Goal: Task Accomplishment & Management: Manage account settings

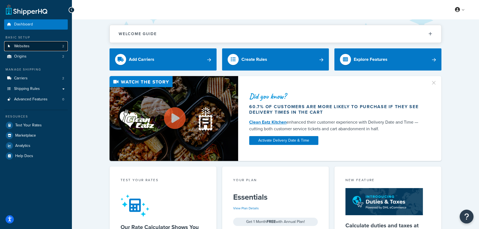
click at [21, 47] on span "Websites" at bounding box center [21, 46] width 15 height 5
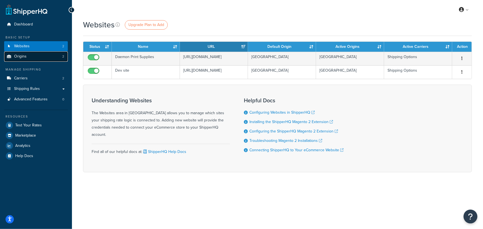
click at [23, 59] on link "Origins 2" at bounding box center [36, 56] width 64 height 10
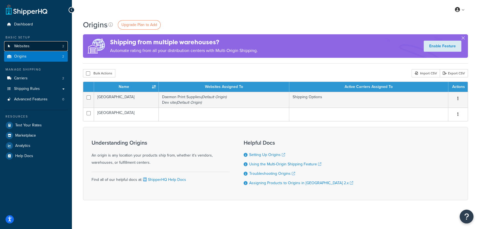
click at [31, 47] on link "Websites 2" at bounding box center [36, 46] width 64 height 10
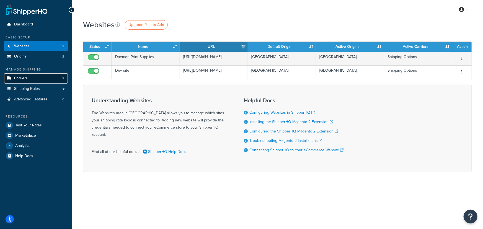
click at [27, 79] on span "Carriers" at bounding box center [21, 78] width 14 height 5
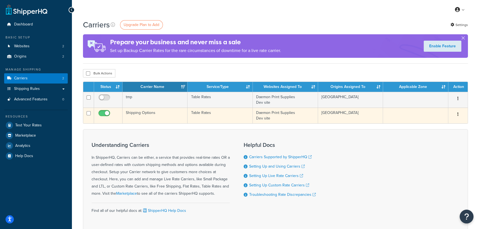
click at [205, 111] on td "Table Rates" at bounding box center [220, 116] width 65 height 16
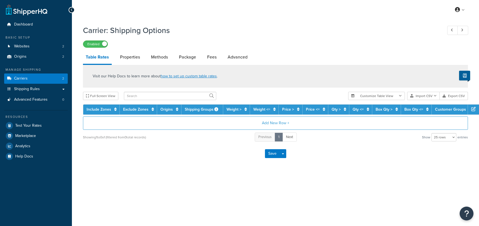
select select "25"
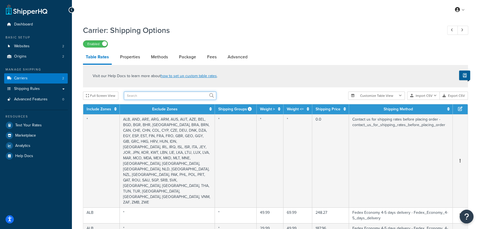
click at [138, 94] on input "text" at bounding box center [170, 96] width 92 height 8
type input "GBR"
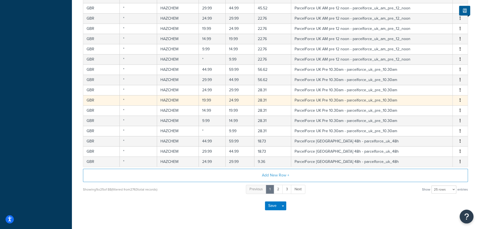
scroll to position [224, 0]
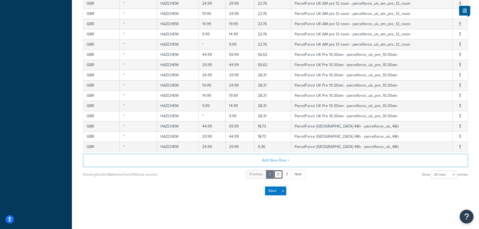
click at [276, 174] on link "2" at bounding box center [278, 174] width 9 height 9
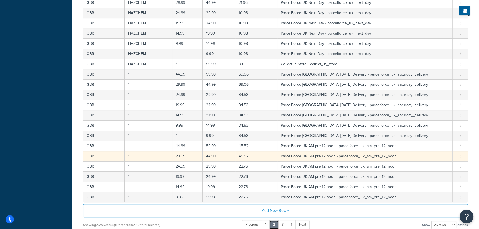
scroll to position [193, 0]
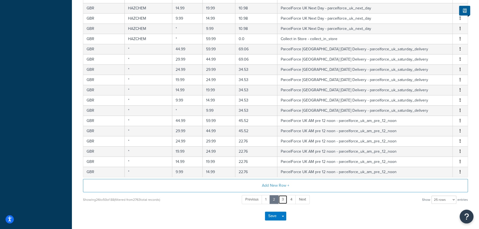
click at [280, 198] on link "3" at bounding box center [282, 199] width 9 height 9
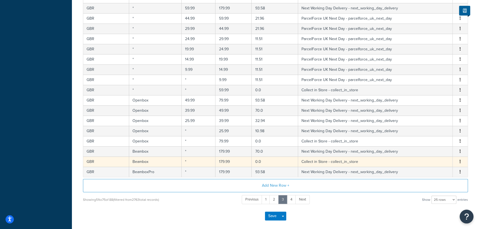
click at [459, 162] on button "button" at bounding box center [460, 162] width 4 height 6
click at [299, 159] on td "Collect in Store - collect_in_store" at bounding box center [375, 162] width 155 height 10
select select "30955"
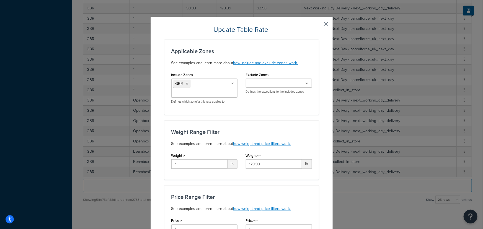
click at [319, 25] on button "button" at bounding box center [317, 25] width 1 height 1
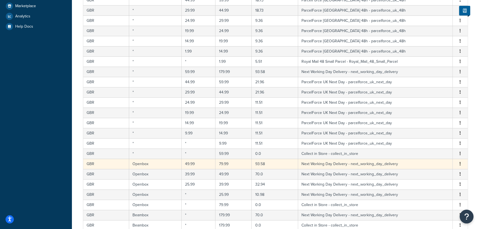
scroll to position [168, 0]
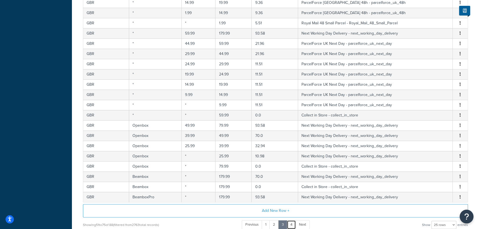
click at [293, 223] on link "4" at bounding box center [291, 224] width 9 height 9
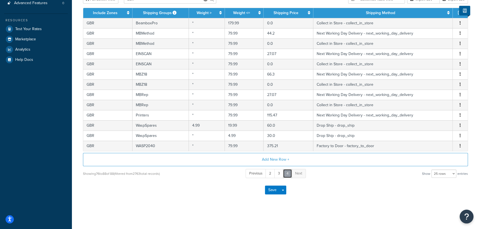
scroll to position [96, 0]
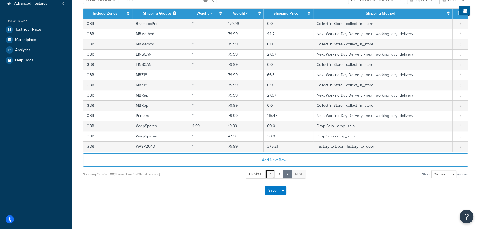
click at [271, 173] on link "2" at bounding box center [270, 174] width 9 height 9
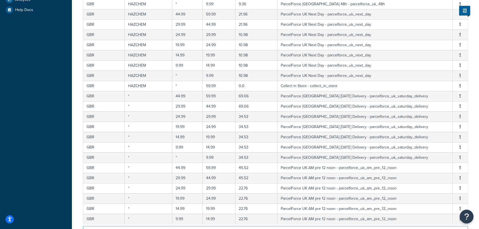
scroll to position [218, 0]
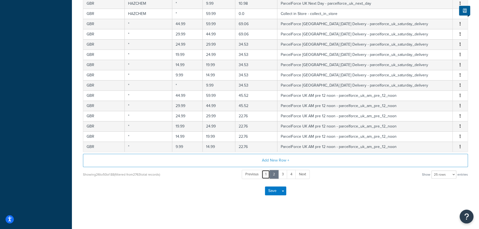
click at [267, 172] on link "1" at bounding box center [266, 174] width 8 height 9
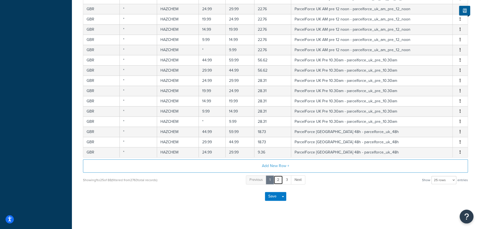
click at [276, 178] on link "2" at bounding box center [278, 179] width 9 height 9
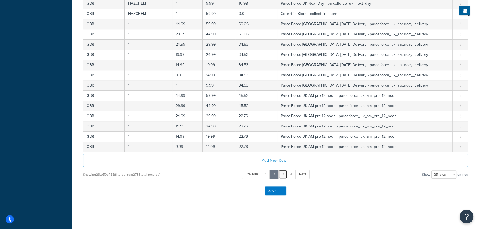
click at [284, 175] on link "3" at bounding box center [282, 174] width 9 height 9
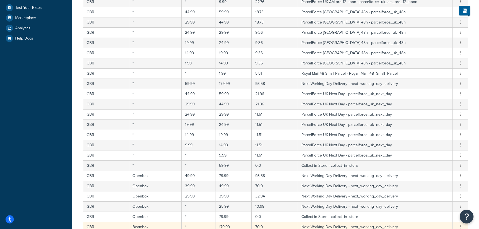
scroll to position [193, 0]
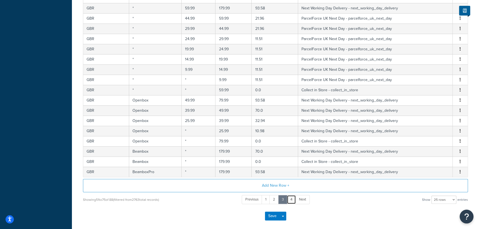
click at [294, 197] on link "4" at bounding box center [291, 199] width 9 height 9
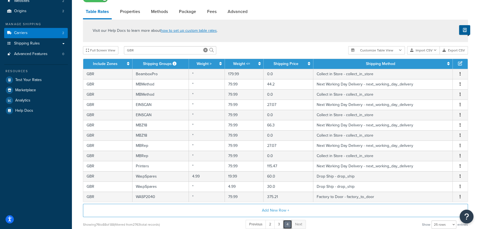
scroll to position [96, 0]
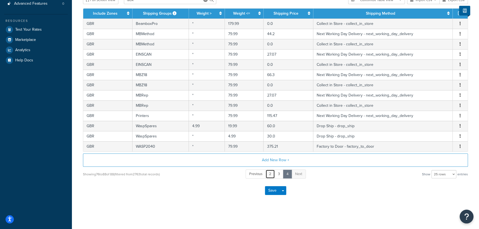
click at [271, 173] on link "2" at bounding box center [270, 174] width 9 height 9
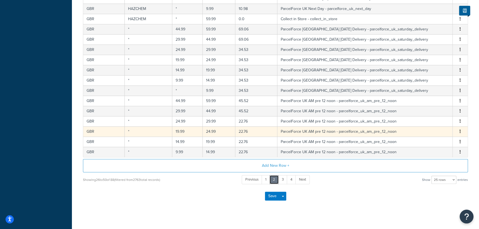
scroll to position [218, 0]
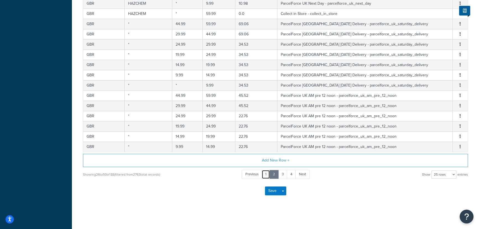
click at [268, 175] on link "1" at bounding box center [266, 174] width 8 height 9
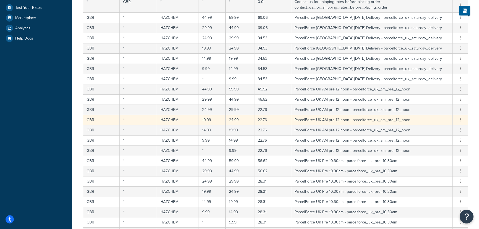
scroll to position [168, 0]
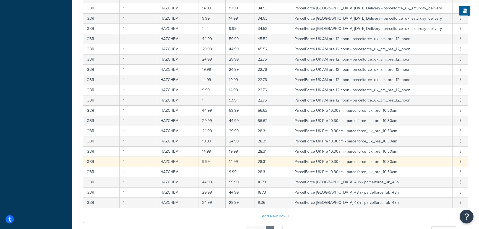
click at [459, 161] on button "button" at bounding box center [460, 162] width 4 height 6
click at [432, 172] on div "Delete" at bounding box center [432, 172] width 39 height 11
click at [459, 161] on button "button" at bounding box center [460, 162] width 4 height 6
click at [427, 172] on div "Delete" at bounding box center [432, 172] width 39 height 11
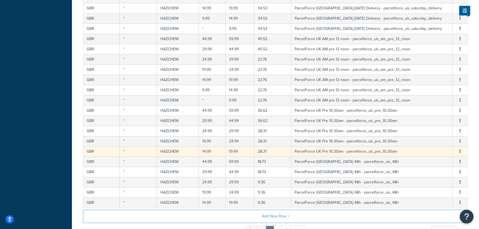
click at [459, 151] on button "button" at bounding box center [460, 152] width 4 height 6
click at [428, 162] on div "Delete" at bounding box center [432, 162] width 39 height 11
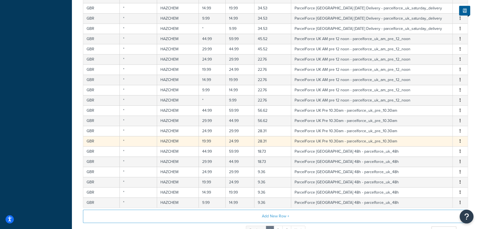
click at [461, 140] on button "button" at bounding box center [460, 141] width 4 height 6
click at [431, 150] on div "Delete" at bounding box center [432, 151] width 39 height 11
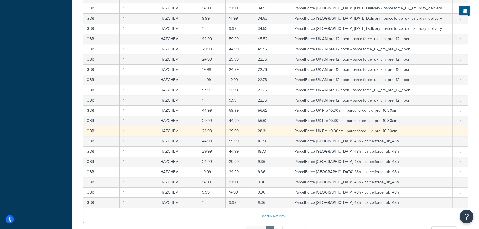
click at [460, 130] on icon "button" at bounding box center [460, 131] width 1 height 4
click at [426, 140] on div "Delete" at bounding box center [432, 141] width 39 height 11
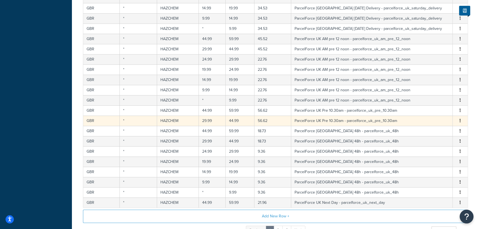
click at [459, 121] on button "button" at bounding box center [460, 121] width 4 height 6
click at [431, 133] on div "Delete" at bounding box center [432, 131] width 39 height 11
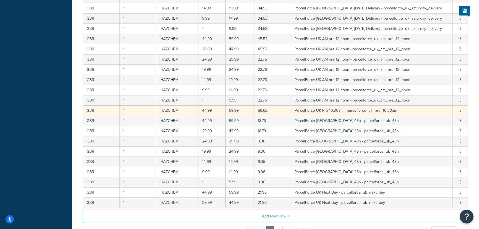
click at [460, 110] on icon "button" at bounding box center [460, 110] width 1 height 4
click at [427, 120] on div "Delete" at bounding box center [432, 121] width 39 height 11
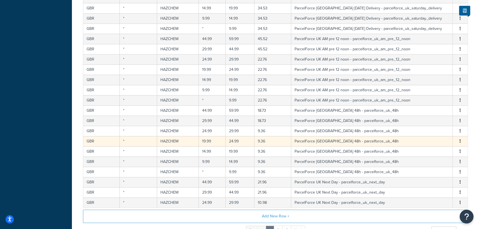
scroll to position [224, 0]
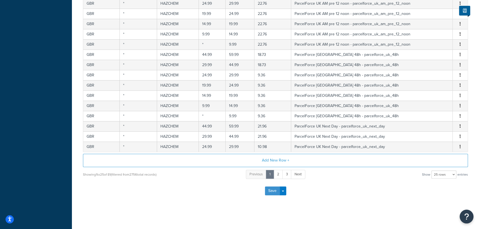
click at [268, 193] on button "Save" at bounding box center [272, 191] width 15 height 9
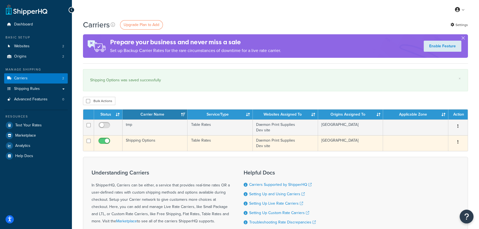
click at [182, 143] on td "Shipping Options" at bounding box center [155, 143] width 65 height 16
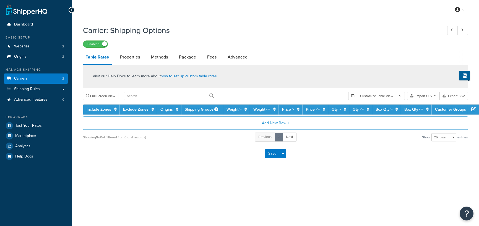
select select "25"
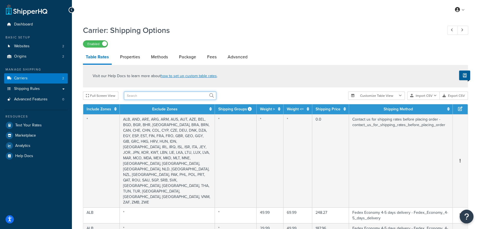
click at [138, 94] on input "text" at bounding box center [170, 96] width 92 height 8
type input "GBR"
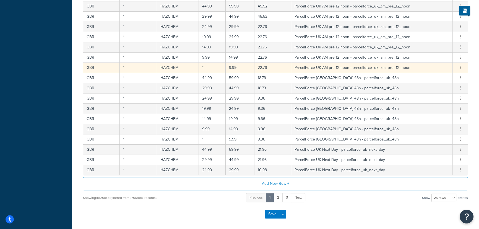
scroll to position [201, 0]
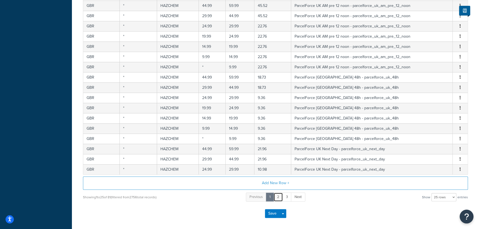
click at [281, 197] on link "2" at bounding box center [278, 197] width 9 height 9
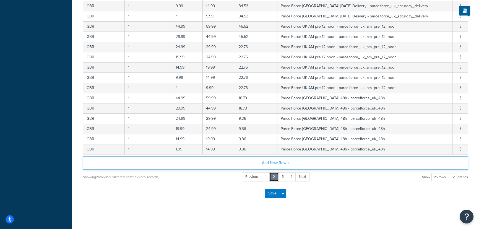
scroll to position [218, 0]
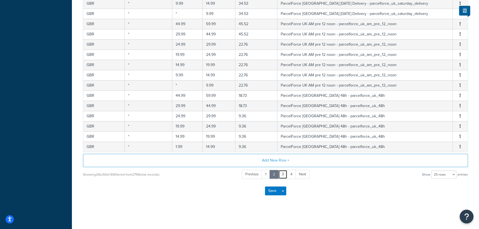
click at [284, 174] on link "3" at bounding box center [282, 174] width 9 height 9
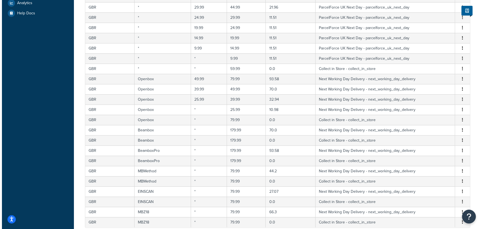
scroll to position [67, 0]
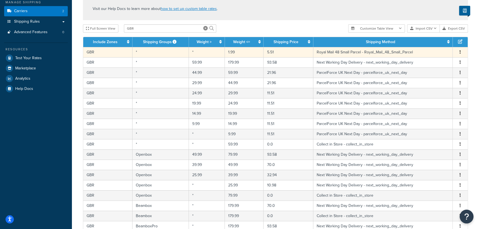
click at [330, 52] on td "Royal Mail 48 Small Parcel - Royal_Mail_48_Small_Parcel" at bounding box center [383, 52] width 139 height 10
select select "180671"
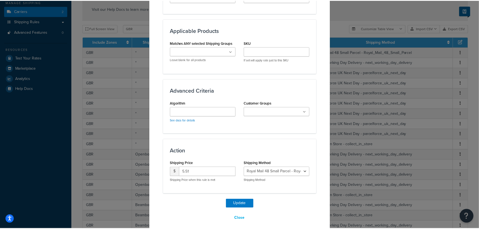
scroll to position [291, 0]
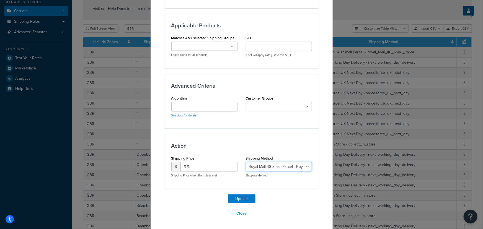
click at [294, 165] on select "Call for shipping - call_for_shipping DHL Express: 2 - 3 days delivery - dhl_ex…" at bounding box center [279, 166] width 66 height 9
click at [272, 168] on select "Call for shipping - call_for_shipping DHL Express: 2 - 3 days delivery - dhl_ex…" at bounding box center [279, 166] width 66 height 9
click at [240, 212] on button "Close" at bounding box center [241, 213] width 17 height 9
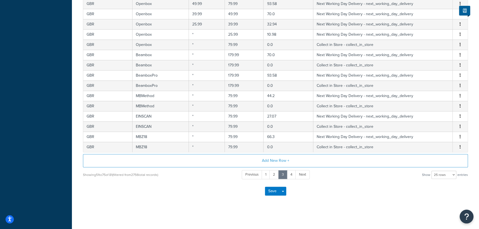
scroll to position [218, 0]
click at [271, 189] on button "Save" at bounding box center [272, 191] width 15 height 9
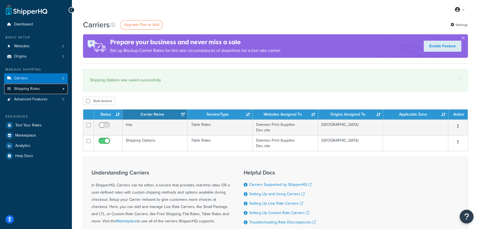
click at [31, 89] on span "Shipping Rules" at bounding box center [27, 89] width 26 height 5
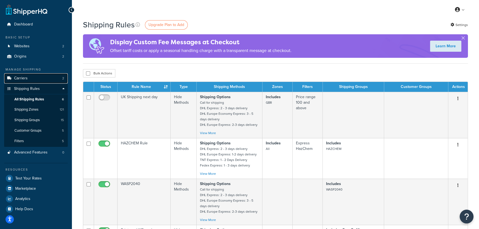
click at [24, 80] on span "Carriers" at bounding box center [21, 78] width 14 height 5
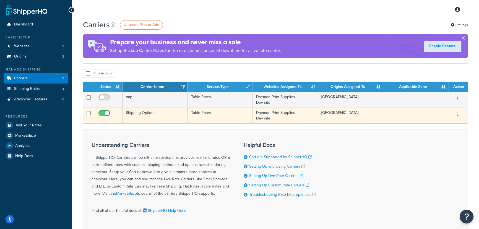
click at [205, 116] on td "Table Rates" at bounding box center [220, 116] width 65 height 16
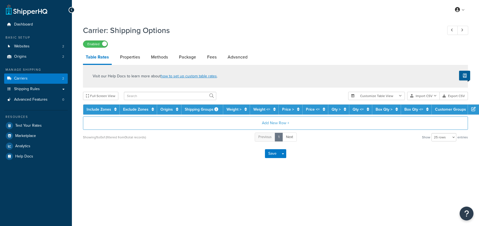
select select "25"
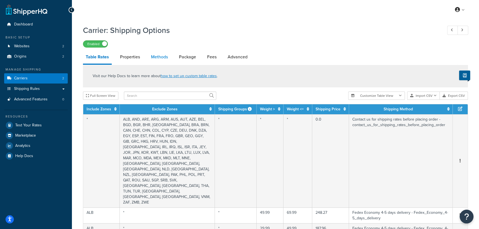
click at [158, 56] on link "Methods" at bounding box center [159, 56] width 22 height 13
select select "25"
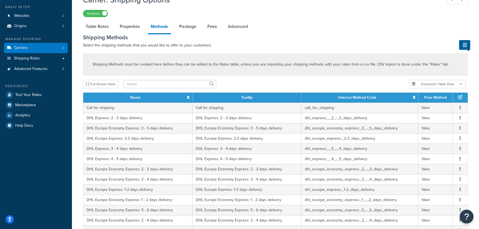
scroll to position [25, 0]
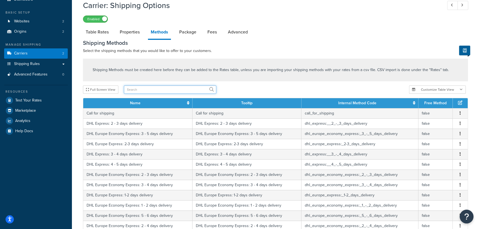
click at [149, 87] on input "text" at bounding box center [170, 90] width 92 height 8
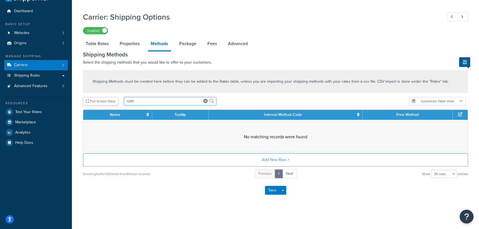
drag, startPoint x: 141, startPoint y: 101, endPoint x: 104, endPoint y: 100, distance: 37.1
click at [104, 100] on div "Full Screen View GBR" at bounding box center [244, 101] width 322 height 8
type input "Royal"
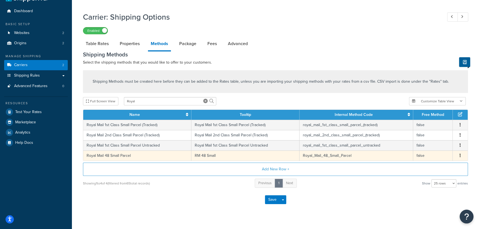
click at [460, 157] on icon "button" at bounding box center [460, 156] width 1 height 4
click at [382, 187] on div "Showing 1 to 4 of 4 (filtered from 65 total records) Previous 1 Next Show 10 ro…" at bounding box center [275, 183] width 385 height 10
click at [232, 154] on td "RM 48 Small" at bounding box center [245, 156] width 108 height 10
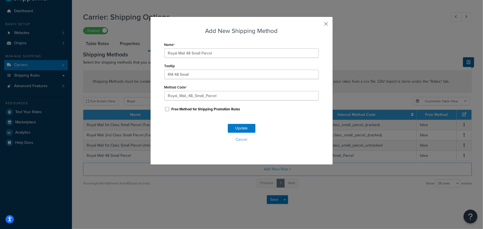
click at [319, 25] on button "button" at bounding box center [317, 25] width 1 height 1
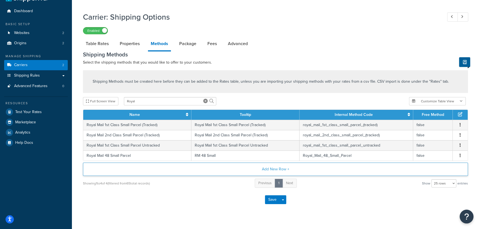
click at [285, 167] on button "Add New Row +" at bounding box center [275, 169] width 385 height 13
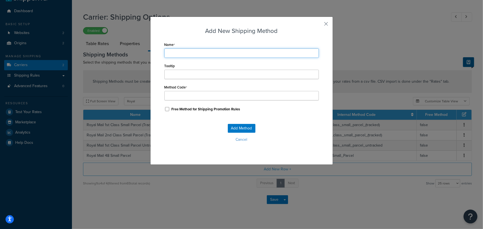
click at [182, 55] on input "Name" at bounding box center [241, 52] width 154 height 9
type input "R"
type input "Ro"
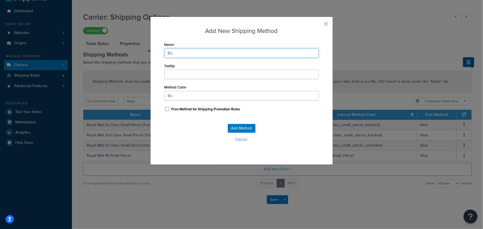
type input "Roy"
type input "Roya"
type input "Royal"
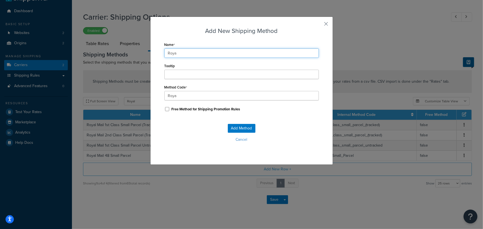
type input "Royal"
type input "Royal_"
type input "Royal M"
type input "Royal_M"
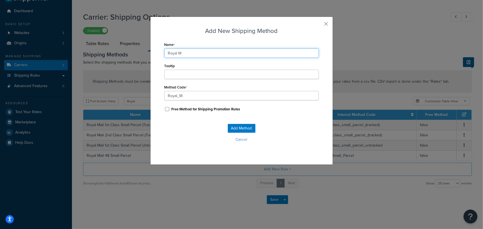
type input "Royal Ma"
type input "Royal_Ma"
type input "Royal Mai"
type input "Royal_Mai"
type input "Royal Mail"
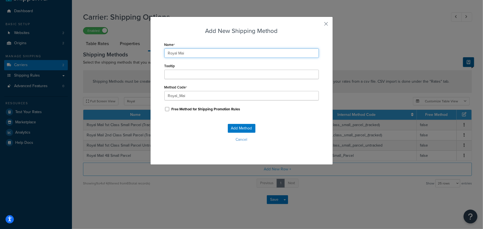
type input "Royal_Mail"
type input "Royal Mail"
type input "Royal_Mail_"
type input "Royal Mail 2"
type input "Royal_Mail_2"
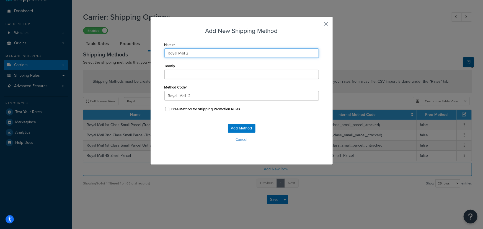
type input "Royal Mail 24"
type input "Royal_Mail_24"
type input "Royal Mail 24"
type input "Royal_Mail_24_"
type input "Royal Mail 24 S"
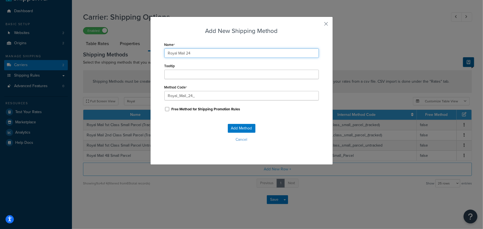
type input "Royal_Mail_24_S"
type input "Royal Mail 24 Sm"
type input "Royal_Mail_24_Sm"
type input "Royal Mail 24 Sma"
type input "Royal_Mail_24_Sma"
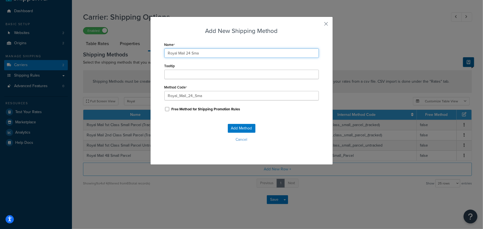
type input "Royal Mail 24 Smal"
type input "Royal_Mail_24_Smal"
type input "Royal Mail 24 Small"
type input "Royal_Mail_24_Small"
type input "Royal Mail 24 Small"
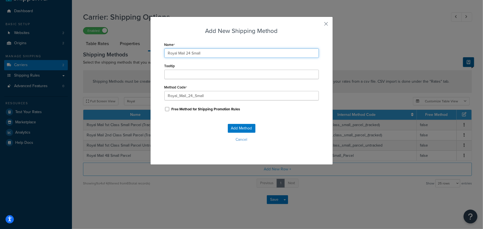
type input "Royal_Mail_24_Small_"
type input "Royal Mail 24 Small p"
type input "Royal_Mail_24_Small_p"
type input "Royal Mail 24 Small pa"
type input "Royal_Mail_24_Small_pa"
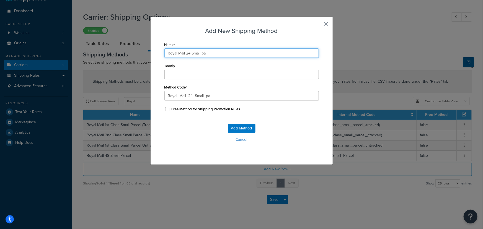
type input "Royal Mail 24 Small par"
type input "Royal_Mail_24_Small_par"
type input "Royal Mail 24 Small parc"
type input "Royal_Mail_24_Small_parc"
type input "Royal Mail 24 Small parce"
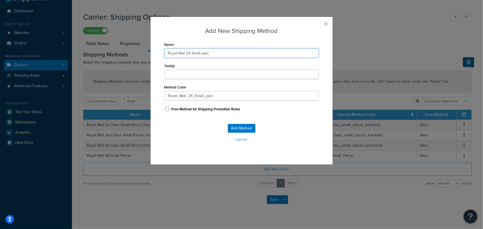
type input "Royal_Mail_24_Small_parce"
type input "Royal Mail 24 Small parcel"
type input "Royal_Mail_24_Small_parcel"
type input "Royal Mail 24 Small parcel"
type input "Royal_Mail_24_Small_parcel_"
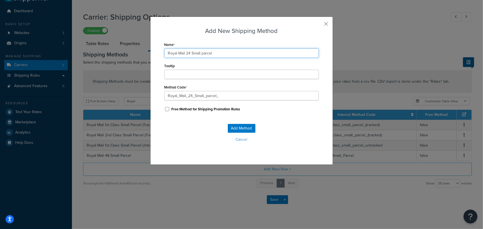
type input "Royal Mail 24 Small parcel"
type input "Royal_Mail_24_Small_parcel"
type input "Royal Mail 24 Small parce"
type input "Royal_Mail_24_Small_parce"
type input "Royal Mail 24 Small parc"
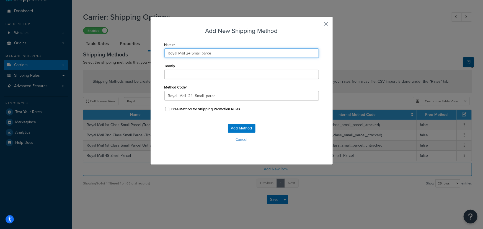
type input "Royal_Mail_24_Small_parc"
type input "Royal Mail 24 Small par"
type input "Royal_Mail_24_Small_par"
type input "Royal Mail 24 Small pa"
type input "Royal_Mail_24_Small_pa"
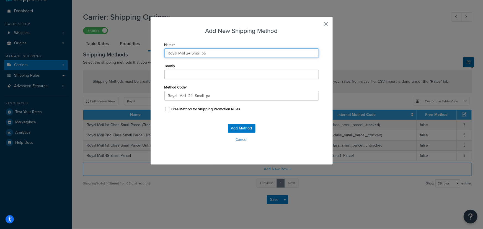
type input "Royal Mail 24 Small p"
type input "Royal_Mail_24_Small_p"
type input "Royal Mail 24 Small"
type input "Royal_Mail_24_Small_"
type input "Royal Mail 24 Small p"
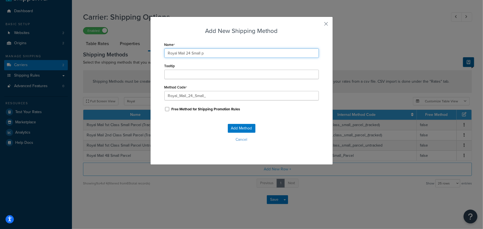
type input "Royal_Mail_24_Small_p"
type input "Royal Mail 24 Small pa"
type input "Royal_Mail_24_Small_pa"
type input "Royal Mail 24 Small par"
type input "Royal_Mail_24_Small_par"
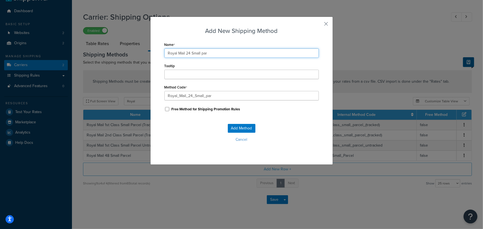
type input "Royal Mail 24 Small parc"
type input "Royal_Mail_24_Small_parc"
type input "Royal Mail 24 Small parce"
type input "Royal_Mail_24_Small_parce"
type input "Royal Mail 24 Small parcel"
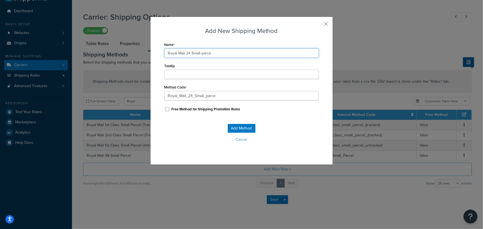
type input "Royal_Mail_24_Small_parcel"
type input "Royal Mail 24 Small parce"
type input "Royal_Mail_24_Small_parce"
type input "Royal Mail 24 Small parc"
type input "Royal_Mail_24_Small_parc"
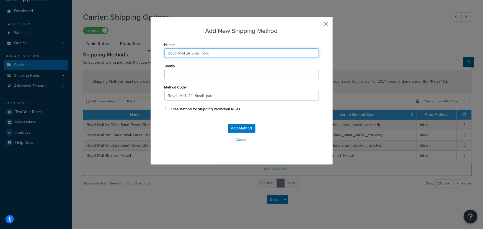
type input "Royal Mail 24 Small par"
type input "Royal_Mail_24_Small_par"
type input "Royal Mail 24 Small pa"
type input "Royal_Mail_24_Small_pa"
type input "Royal Mail 24 Small p"
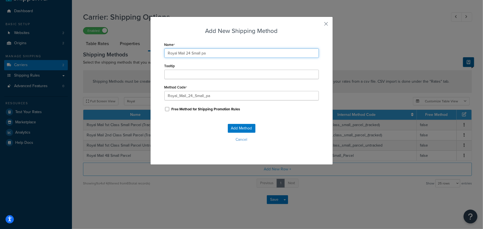
type input "Royal_Mail_24_Small_p"
type input "Royal Mail 24 Small"
type input "Royal_Mail_24_Small_"
type input "Royal Mail 24 Small P"
type input "Royal_Mail_24_Small_P"
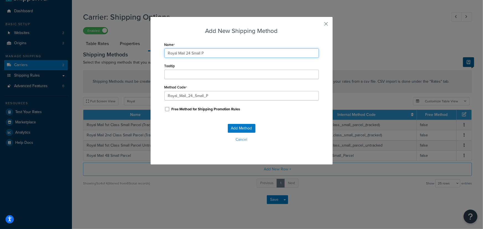
type input "Royal Mail 24 Small Pa"
type input "Royal_Mail_24_Small_Pa"
type input "Royal Mail 24 Small Par"
type input "Royal_Mail_24_Small_Par"
type input "Royal Mail 24 Small Parc"
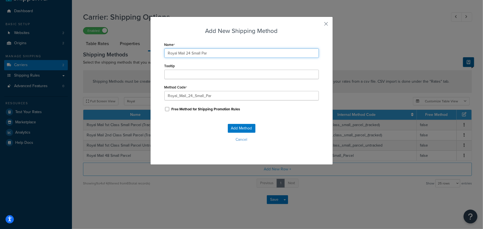
type input "Royal_Mail_24_Small_Parc"
type input "Royal Mail 24 Small Parce"
type input "Royal_Mail_24_Small_Parce"
type input "Royal Mail 24 Small Parcel"
type input "Royal_Mail_24_Small_Parcel"
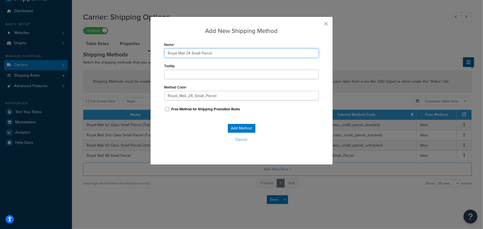
type input "Royal Mail 24 Small Parcel"
type input "Royal_Mail_24_Small_Parcel_"
type input "Royal Mail 24 Small Parcel"
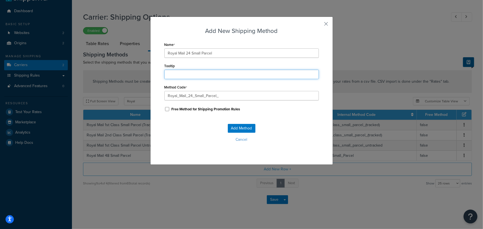
click at [179, 74] on input "Tooltip" at bounding box center [241, 74] width 154 height 9
type input "RM 24 Small"
click at [239, 128] on button "Add Method" at bounding box center [242, 128] width 28 height 9
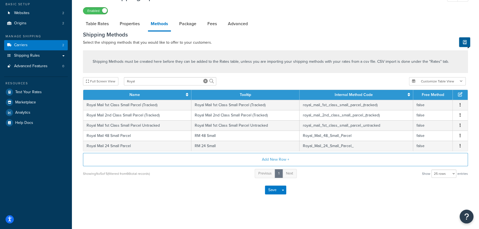
scroll to position [33, 0]
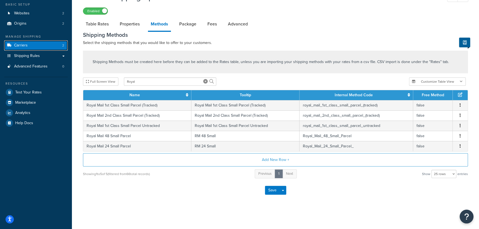
click at [30, 46] on link "Carriers 2" at bounding box center [36, 45] width 64 height 10
click at [276, 192] on button "Save" at bounding box center [272, 190] width 15 height 9
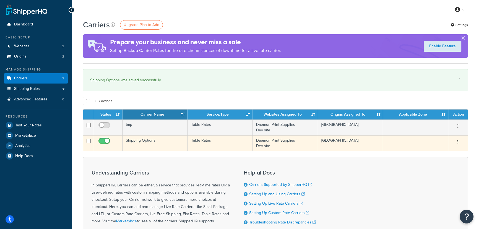
click at [237, 144] on td "Table Rates" at bounding box center [220, 143] width 65 height 16
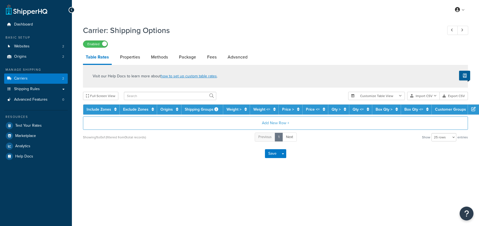
select select "25"
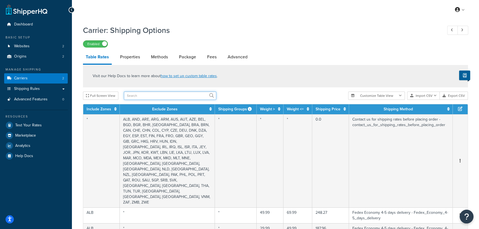
click at [141, 94] on input "text" at bounding box center [170, 96] width 92 height 8
type input "GBR"
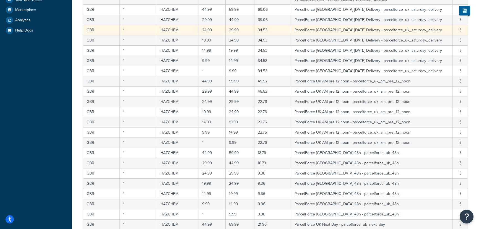
scroll to position [224, 0]
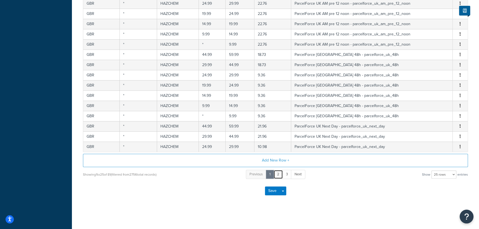
click at [280, 173] on link "2" at bounding box center [278, 174] width 9 height 9
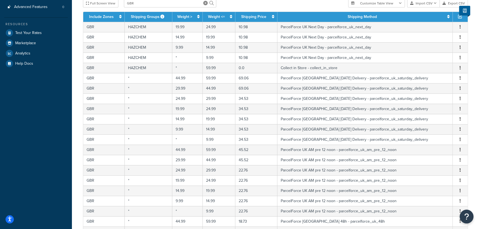
scroll to position [218, 0]
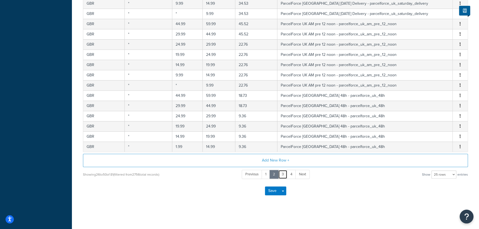
click at [283, 174] on link "3" at bounding box center [282, 174] width 9 height 9
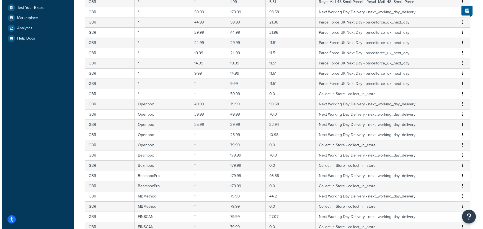
scroll to position [67, 0]
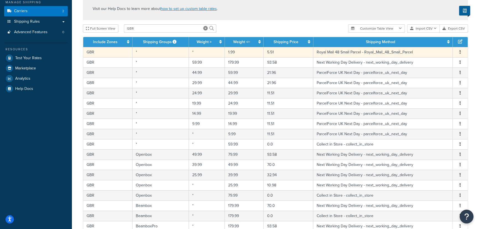
click at [334, 51] on td "Royal Mail 48 Small Parcel - Royal_Mail_48_Small_Parcel" at bounding box center [383, 52] width 139 height 10
select select "180671"
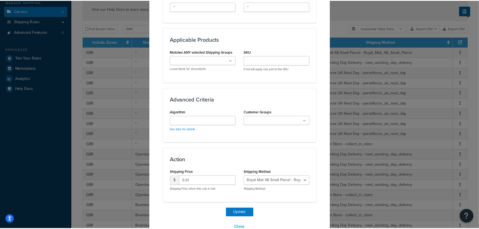
scroll to position [291, 0]
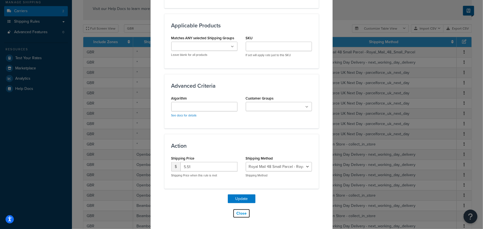
click at [238, 216] on button "Close" at bounding box center [241, 213] width 17 height 9
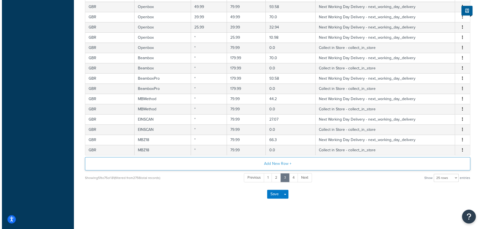
scroll to position [218, 0]
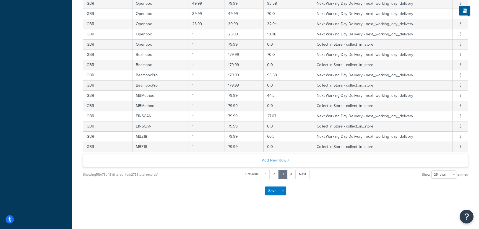
click at [278, 162] on button "Add New Row +" at bounding box center [275, 160] width 385 height 13
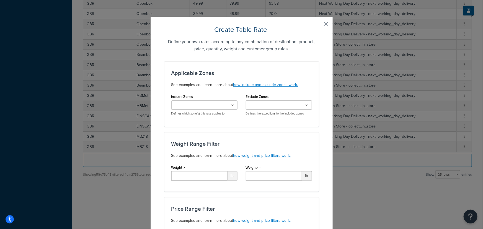
click at [184, 104] on input "Include Zones" at bounding box center [197, 105] width 49 height 6
type input "GBR"
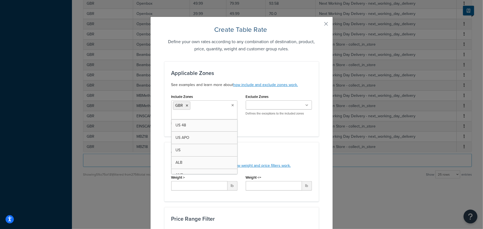
click at [312, 65] on div "Applicable Zones See examples and learn more about how include and exclude zone…" at bounding box center [241, 98] width 154 height 75
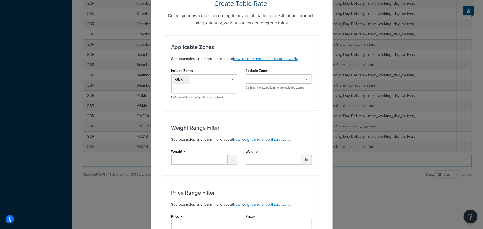
scroll to position [50, 0]
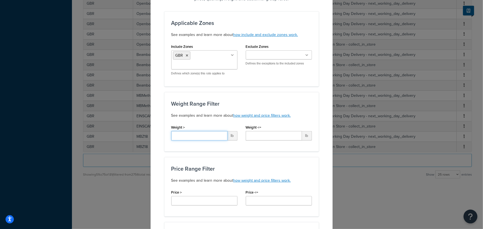
click at [188, 136] on input "Weight >" at bounding box center [199, 135] width 56 height 9
type input "*"
click at [255, 134] on input "Weight <=" at bounding box center [274, 135] width 56 height 9
type input "1.99"
click at [258, 154] on div "Applicable Zones See examples and learn more about how include and exclude zone…" at bounding box center [241, 231] width 154 height 440
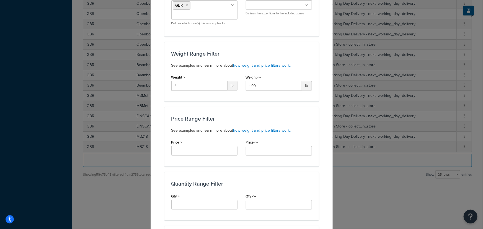
scroll to position [100, 0]
click at [179, 150] on input "Price >" at bounding box center [204, 150] width 66 height 9
type input "*"
click at [255, 152] on input "Price <=" at bounding box center [279, 150] width 66 height 9
type input "*"
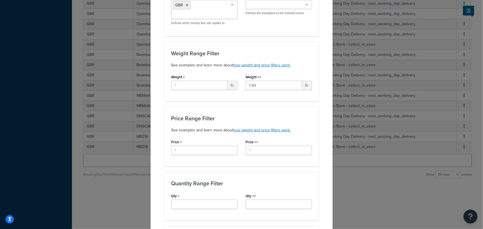
click at [248, 171] on div "Applicable Zones See examples and learn more about how include and exclude zone…" at bounding box center [241, 181] width 154 height 440
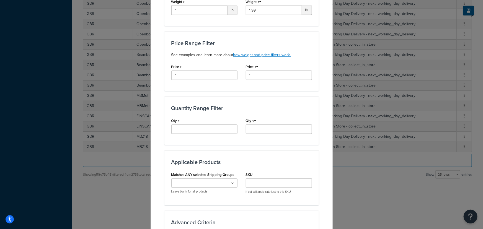
scroll to position [176, 0]
click at [187, 127] on input "Qty >" at bounding box center [204, 128] width 66 height 9
type input "*"
click at [257, 128] on input "Qty <=" at bounding box center [279, 128] width 66 height 9
type input "*"
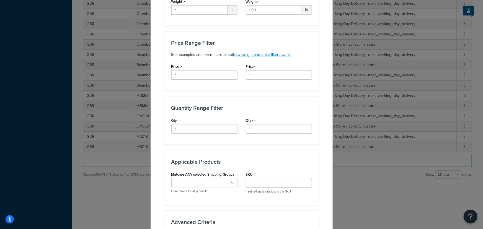
click at [227, 147] on div "Applicable Zones See examples and learn more about how include and exclude zone…" at bounding box center [241, 105] width 154 height 440
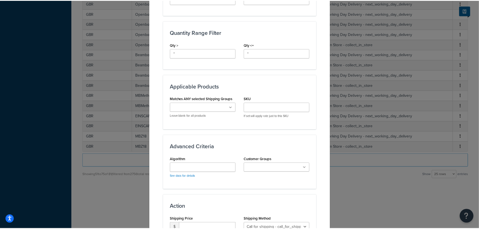
scroll to position [312, 0]
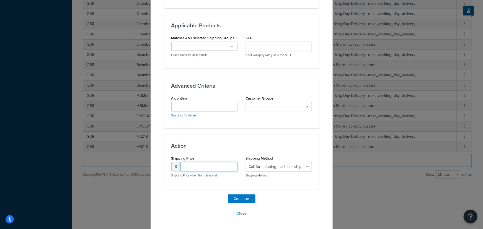
click at [195, 167] on input "number" at bounding box center [208, 166] width 57 height 9
drag, startPoint x: 183, startPoint y: 166, endPoint x: 185, endPoint y: 165, distance: 2.8
click at [183, 165] on input "number" at bounding box center [208, 166] width 57 height 9
type input "6.57"
click at [278, 170] on select "Call for shipping - call_for_shipping DHL Express: 2 - 3 days delivery - dhl_ex…" at bounding box center [279, 166] width 66 height 9
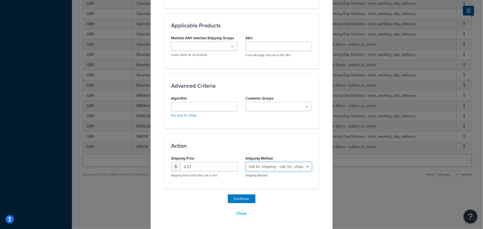
select select "184123"
click at [246, 162] on select "Call for shipping - call_for_shipping DHL Express: 2 - 3 days delivery - dhl_ex…" at bounding box center [279, 166] width 66 height 9
click at [242, 196] on button "Continue" at bounding box center [242, 199] width 28 height 9
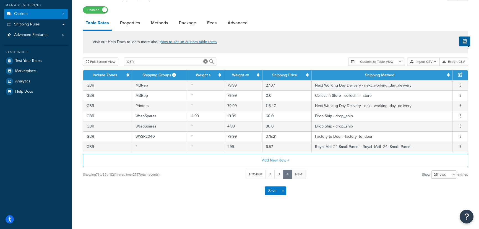
scroll to position [65, 0]
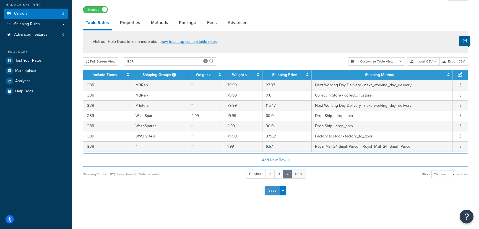
click at [274, 191] on button "Save" at bounding box center [272, 190] width 15 height 9
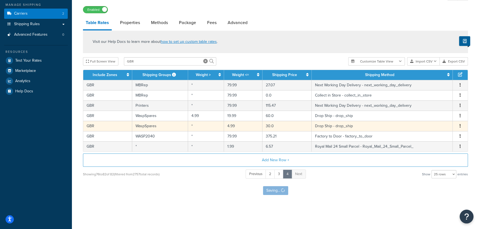
scroll to position [0, 0]
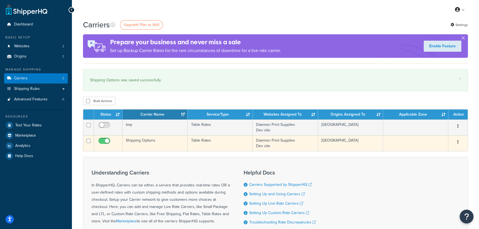
click at [173, 140] on td "Shipping Options" at bounding box center [155, 143] width 65 height 16
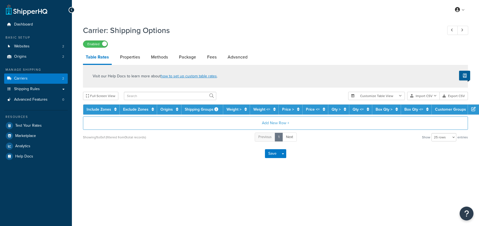
select select "25"
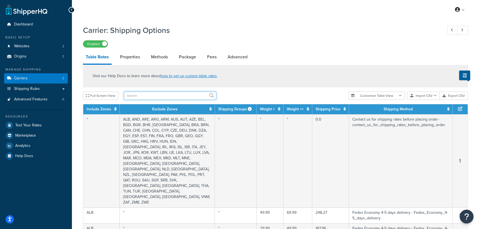
click at [137, 98] on input "text" at bounding box center [170, 96] width 92 height 8
type input "GBR"
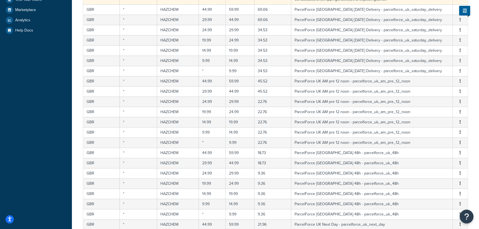
scroll to position [201, 0]
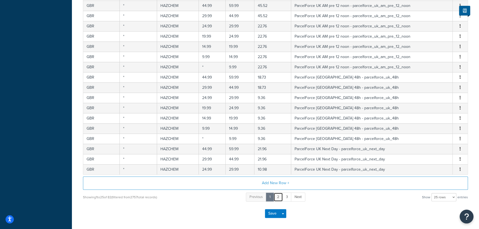
click at [277, 198] on link "2" at bounding box center [278, 197] width 9 height 9
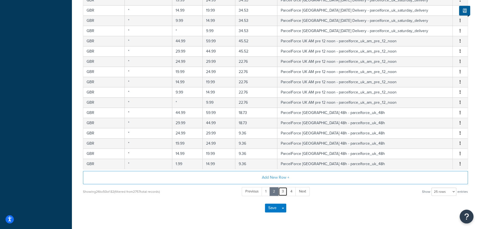
click at [284, 191] on link "3" at bounding box center [282, 191] width 9 height 9
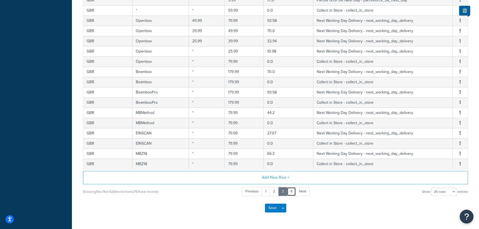
click at [291, 189] on link "4" at bounding box center [291, 191] width 9 height 9
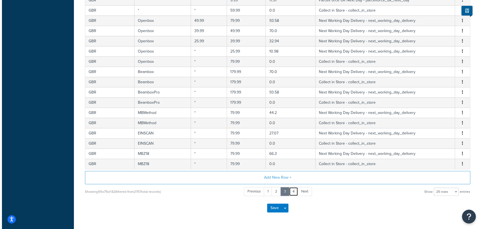
scroll to position [34, 0]
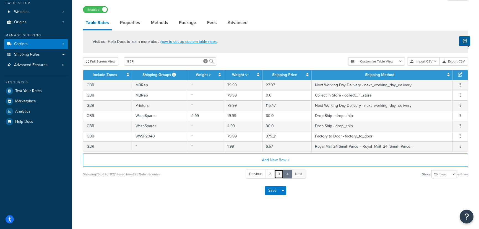
click at [279, 174] on link "3" at bounding box center [279, 174] width 9 height 9
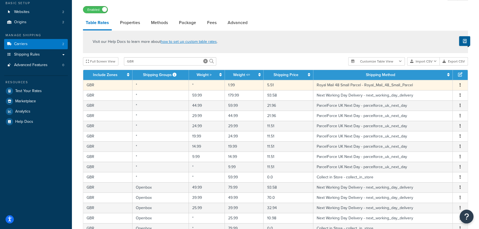
click at [274, 85] on td "5.51" at bounding box center [289, 85] width 50 height 10
select select "180671"
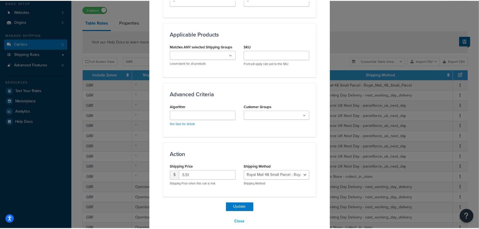
scroll to position [291, 0]
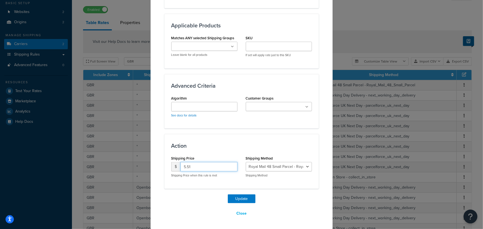
click at [205, 166] on input "5.51" at bounding box center [208, 166] width 57 height 9
type input "5.47"
click at [242, 196] on button "Update" at bounding box center [242, 199] width 28 height 9
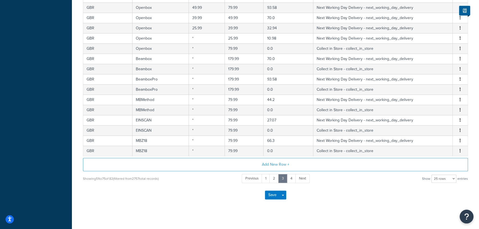
scroll to position [218, 0]
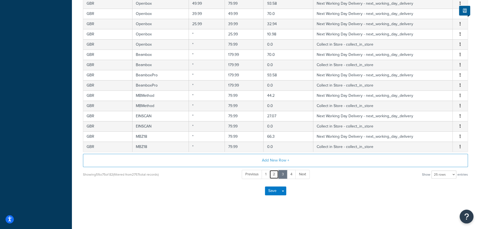
click at [274, 173] on link "2" at bounding box center [274, 174] width 9 height 9
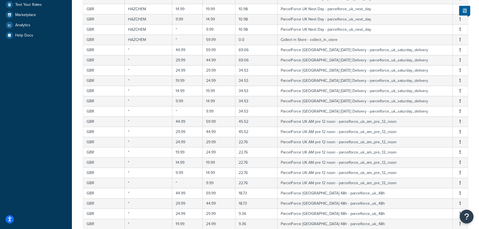
scroll to position [193, 0]
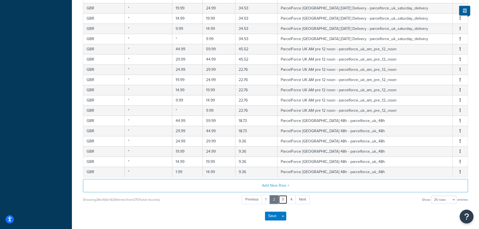
click at [283, 197] on link "3" at bounding box center [282, 199] width 9 height 9
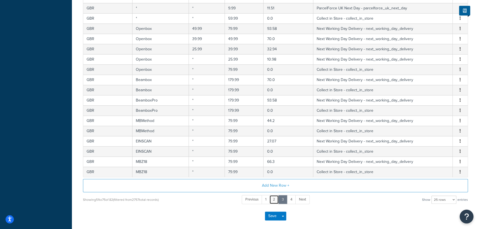
click at [273, 199] on link "2" at bounding box center [274, 199] width 9 height 9
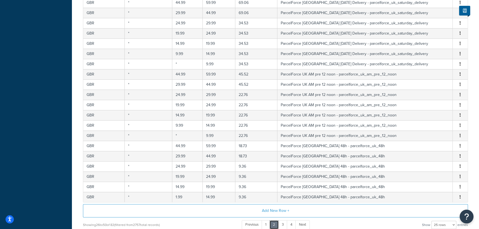
scroll to position [218, 0]
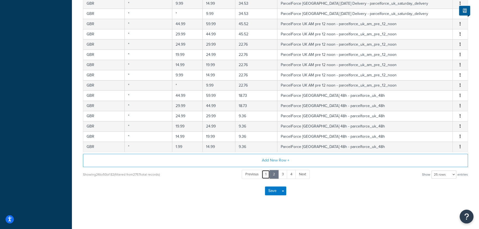
click at [264, 176] on link "1" at bounding box center [266, 174] width 8 height 9
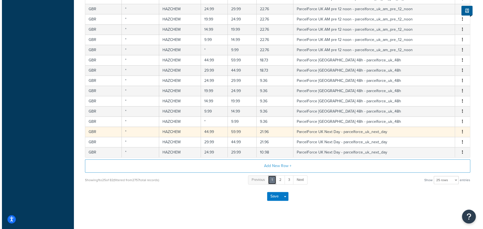
scroll to position [168, 0]
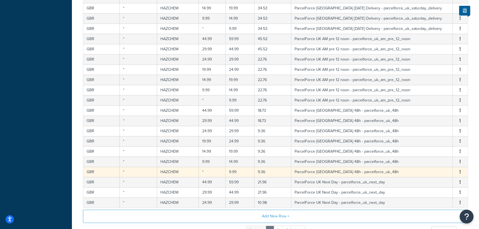
click at [207, 171] on td "*" at bounding box center [212, 172] width 27 height 10
select select "30951"
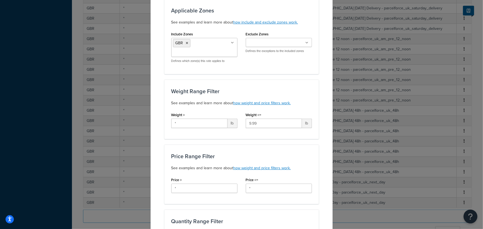
scroll to position [25, 0]
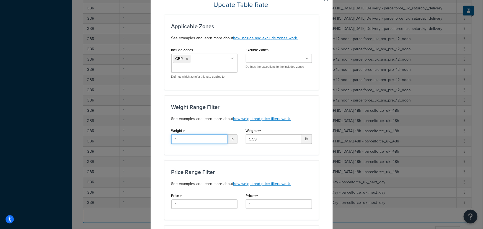
click at [198, 139] on input "*" at bounding box center [199, 138] width 56 height 9
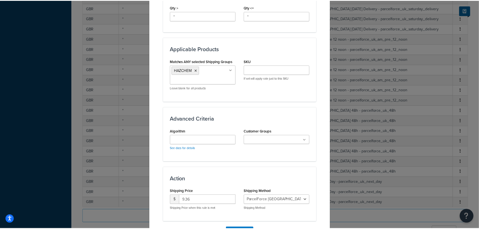
scroll to position [300, 0]
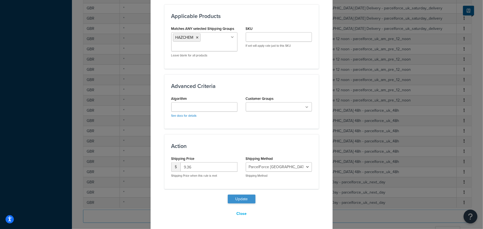
type input "1.99"
click at [238, 197] on button "Update" at bounding box center [242, 199] width 28 height 9
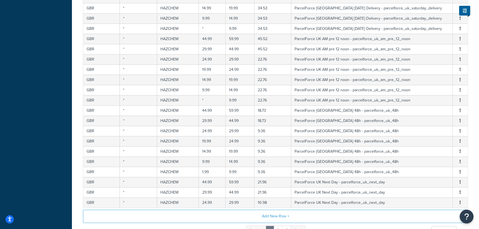
scroll to position [193, 0]
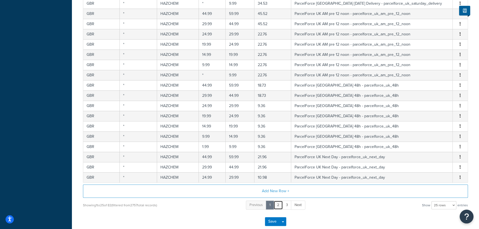
click at [278, 204] on link "2" at bounding box center [278, 205] width 9 height 9
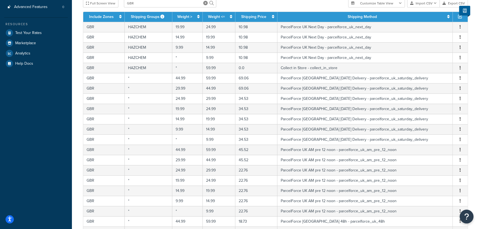
scroll to position [218, 0]
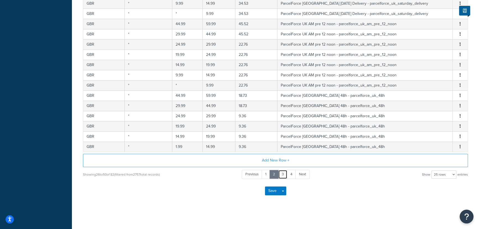
click at [283, 173] on link "3" at bounding box center [282, 174] width 9 height 9
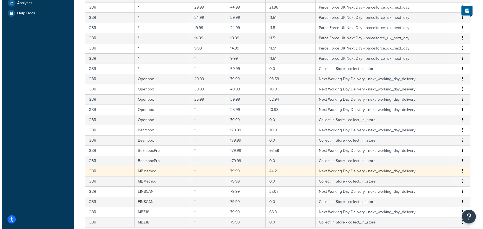
scroll to position [92, 0]
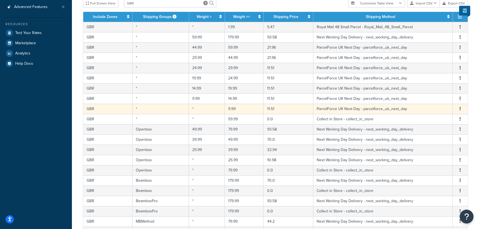
click at [346, 109] on td "ParcelForce UK Next Day - parcelforce_uk_next_day" at bounding box center [383, 109] width 139 height 10
select select "30952"
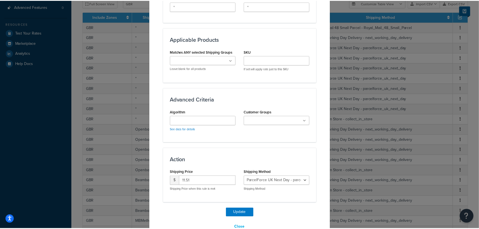
scroll to position [291, 0]
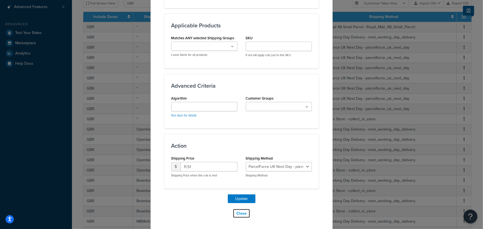
click at [242, 215] on button "Close" at bounding box center [241, 213] width 17 height 9
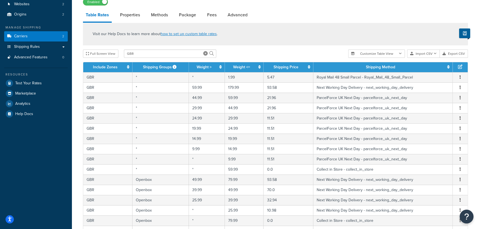
scroll to position [0, 0]
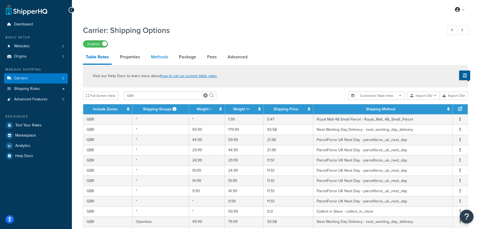
click at [162, 59] on link "Methods" at bounding box center [159, 56] width 22 height 13
select select "25"
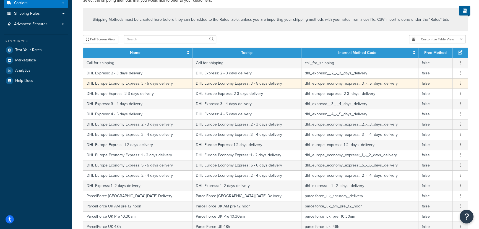
scroll to position [126, 0]
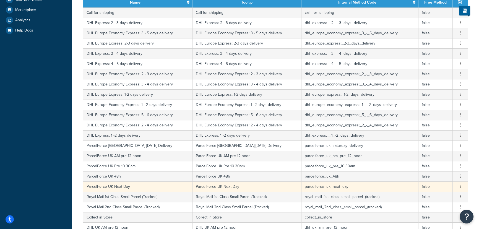
click at [217, 185] on td "ParcelForce UK Next Day" at bounding box center [247, 187] width 109 height 10
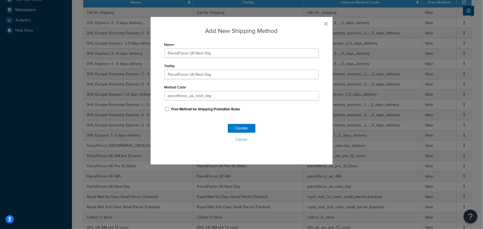
click at [319, 26] on button "button" at bounding box center [317, 25] width 1 height 1
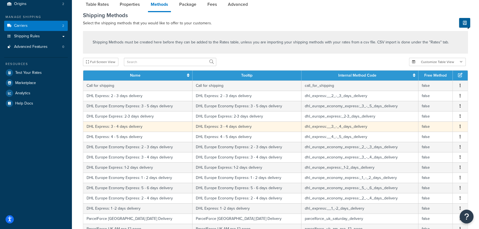
scroll to position [50, 0]
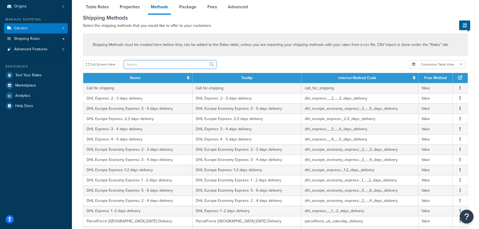
click at [156, 64] on input "text" at bounding box center [170, 64] width 92 height 8
type input "next"
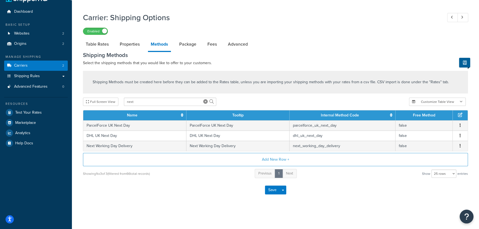
scroll to position [12, 0]
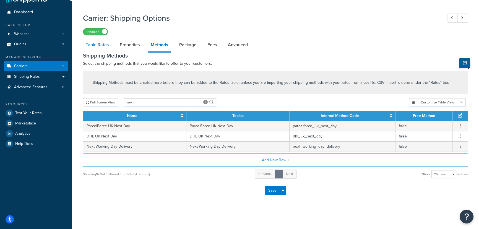
click at [99, 46] on link "Table Rates" at bounding box center [97, 44] width 29 height 13
select select "25"
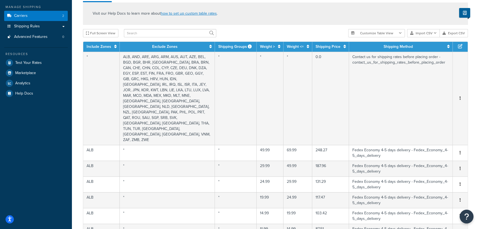
scroll to position [37, 0]
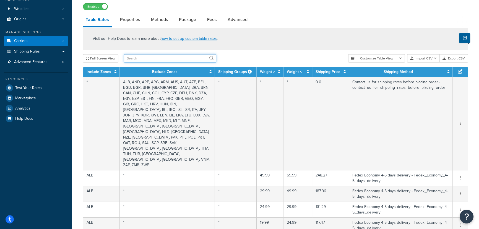
click at [155, 60] on input "text" at bounding box center [170, 58] width 92 height 8
type input "GBR"
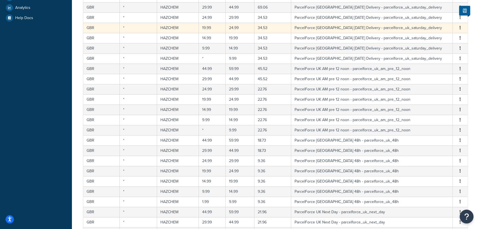
scroll to position [213, 0]
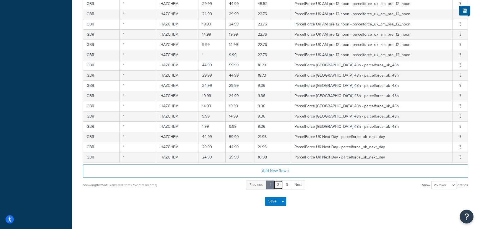
click at [276, 183] on link "2" at bounding box center [278, 184] width 9 height 9
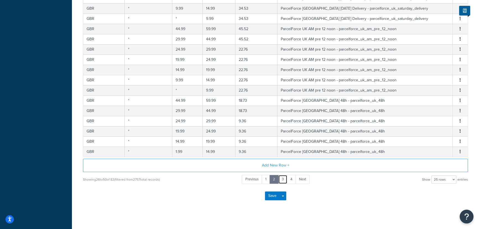
click at [283, 180] on link "3" at bounding box center [282, 179] width 9 height 9
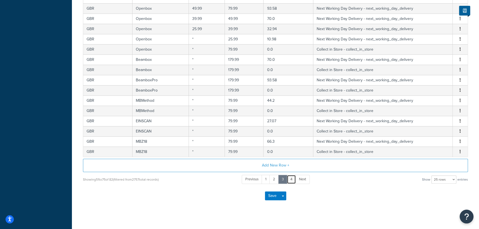
click at [291, 178] on link "4" at bounding box center [291, 179] width 9 height 9
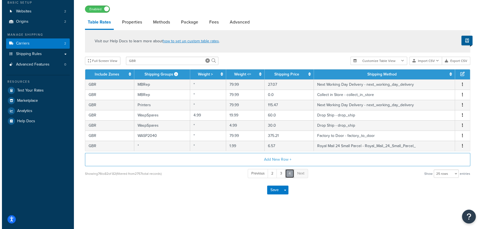
scroll to position [34, 0]
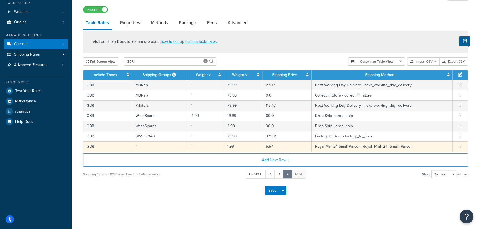
click at [282, 147] on td "6.57" at bounding box center [287, 146] width 49 height 10
select select "184123"
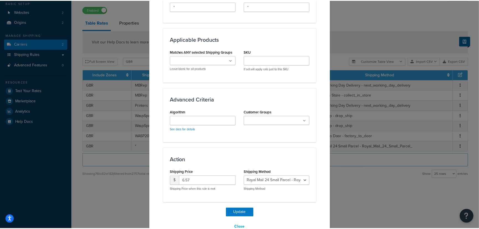
scroll to position [291, 0]
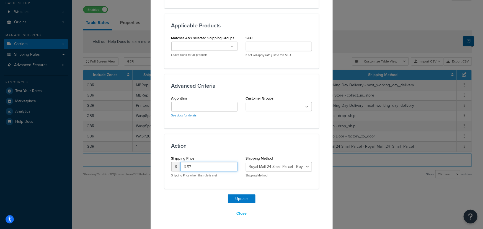
click at [209, 165] on input "6.57" at bounding box center [208, 166] width 57 height 9
type input "6"
type input "7.18"
click at [232, 198] on button "Update" at bounding box center [242, 199] width 28 height 9
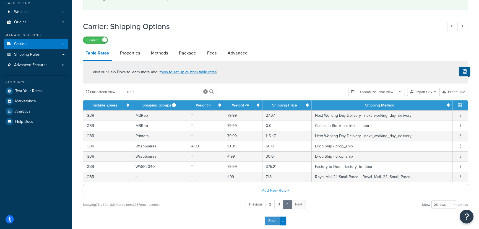
click at [272, 222] on button "Save" at bounding box center [272, 221] width 15 height 9
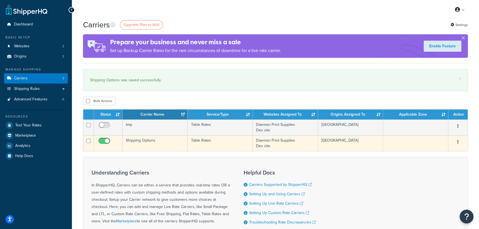
click at [212, 141] on td "Table Rates" at bounding box center [220, 143] width 65 height 16
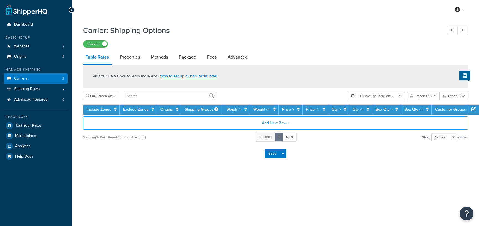
select select "25"
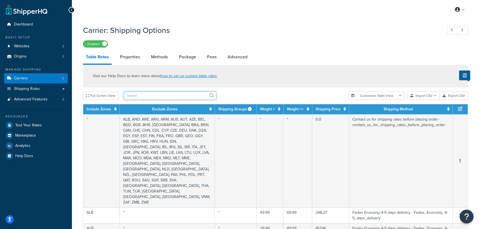
click at [146, 95] on input "text" at bounding box center [170, 96] width 92 height 8
type input "GBR"
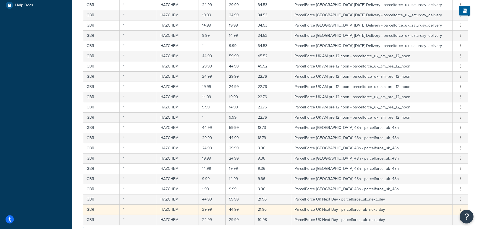
scroll to position [224, 0]
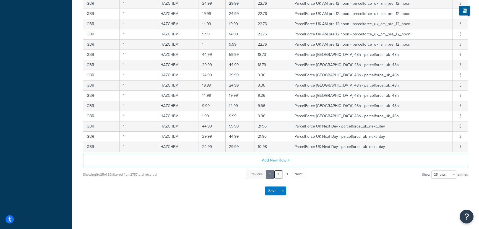
click at [276, 172] on link "2" at bounding box center [278, 174] width 9 height 9
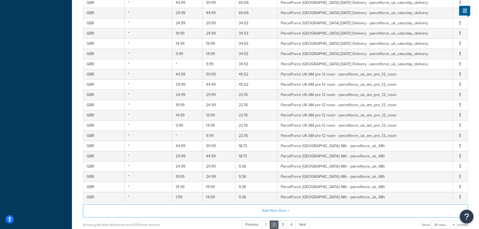
scroll to position [218, 0]
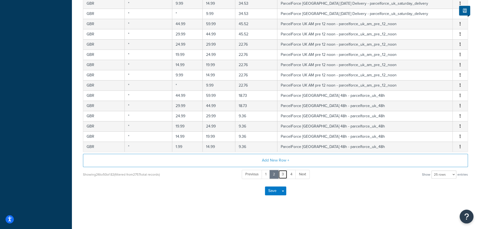
click at [282, 175] on link "3" at bounding box center [282, 174] width 9 height 9
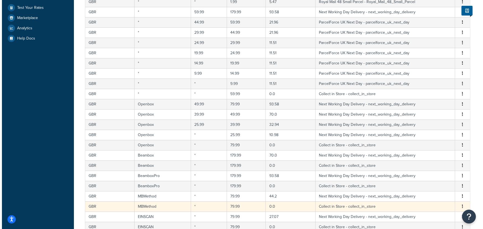
scroll to position [67, 0]
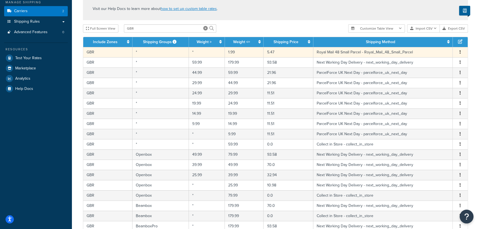
click at [273, 53] on td "5.47" at bounding box center [289, 52] width 50 height 10
select select "180671"
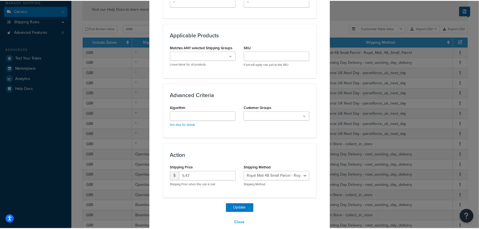
scroll to position [291, 0]
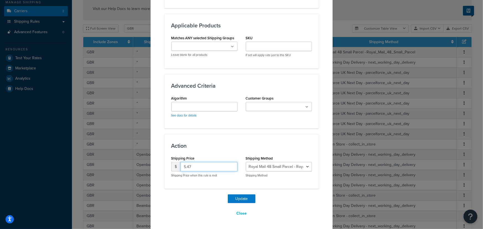
click at [193, 166] on input "5.47" at bounding box center [208, 166] width 57 height 9
type input "5"
type input "4.97"
click at [236, 200] on button "Update" at bounding box center [242, 199] width 28 height 9
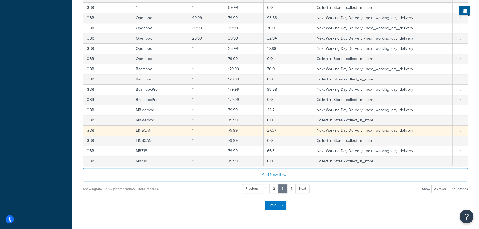
scroll to position [248, 0]
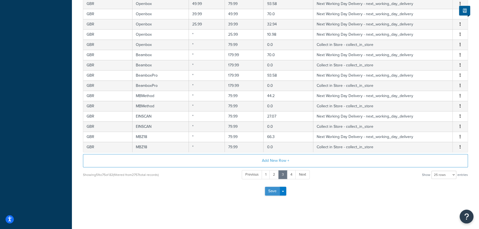
click at [267, 192] on button "Save" at bounding box center [272, 191] width 15 height 9
